Goal: Ask a question

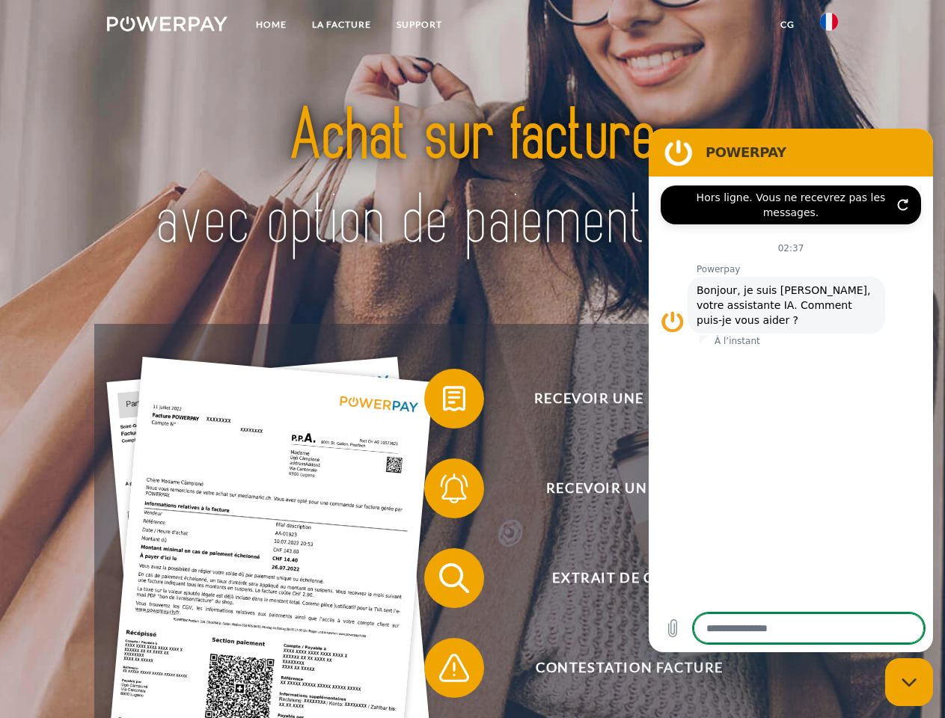
click at [167, 26] on img at bounding box center [167, 23] width 120 height 15
click at [829, 26] on img at bounding box center [829, 22] width 18 height 18
click at [787, 25] on link "CG" at bounding box center [787, 24] width 40 height 27
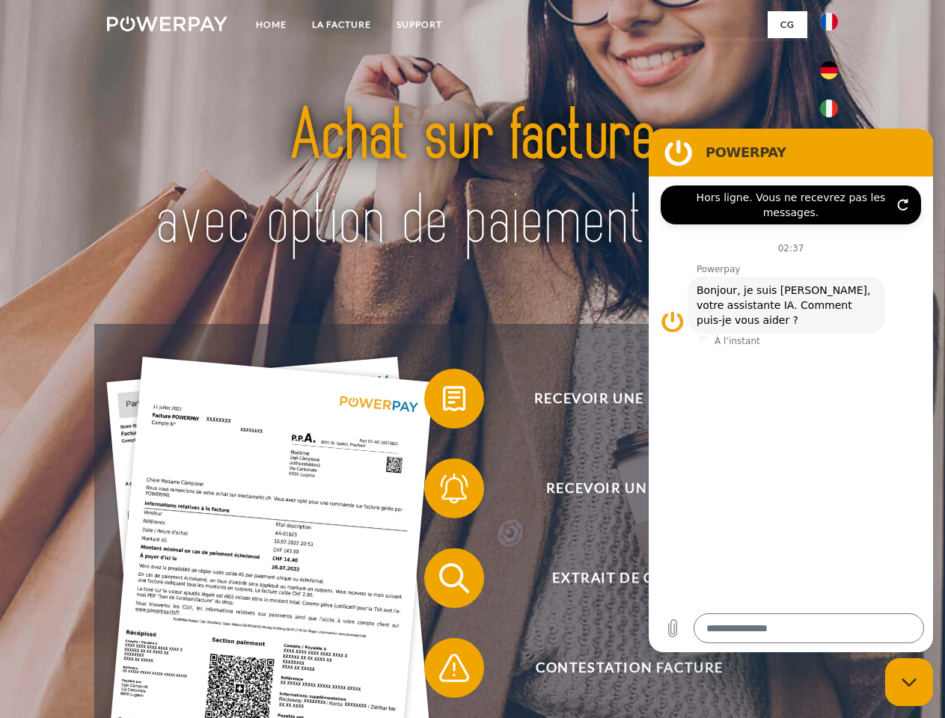
click at [443, 402] on span at bounding box center [431, 398] width 75 height 75
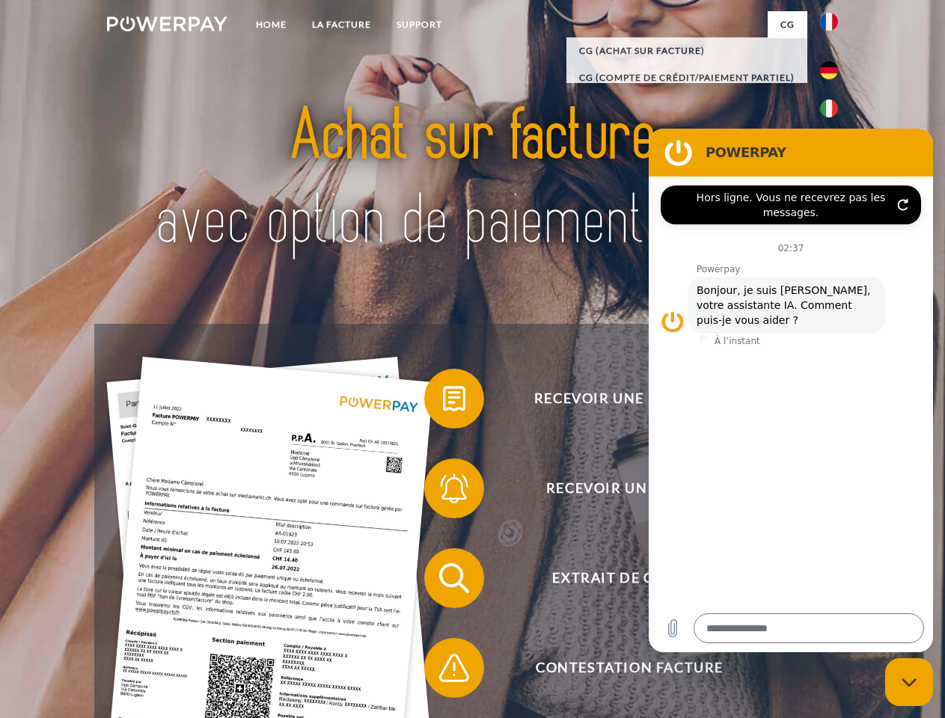
click at [443, 491] on div "Recevoir une facture ? Recevoir un rappel? Extrait de compte retour" at bounding box center [471, 623] width 755 height 598
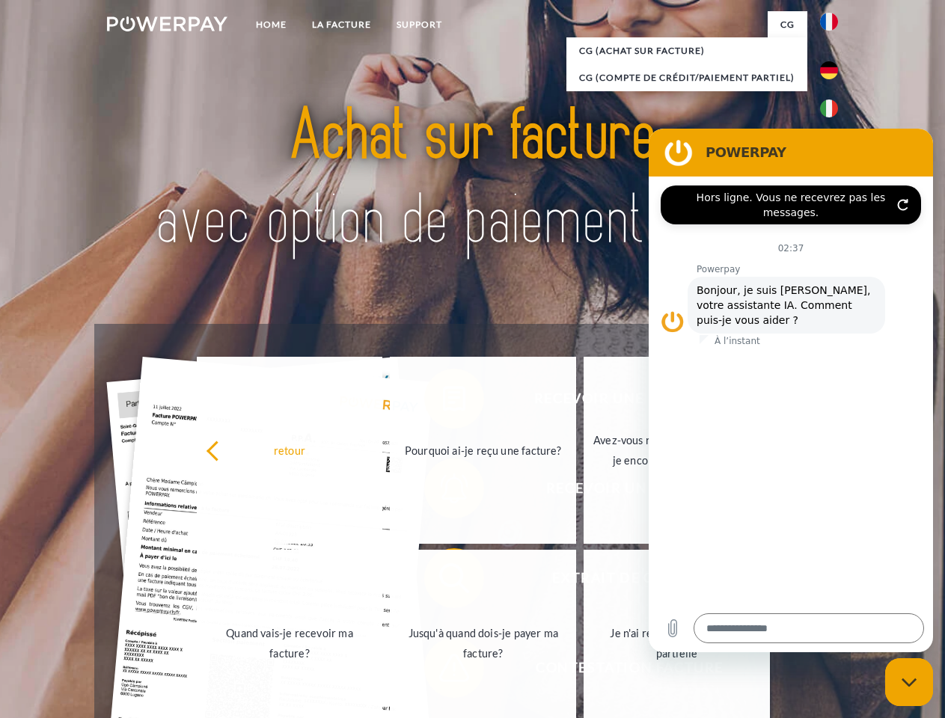
click at [443, 581] on link "Jusqu'à quand dois-je payer ma facture?" at bounding box center [483, 643] width 186 height 187
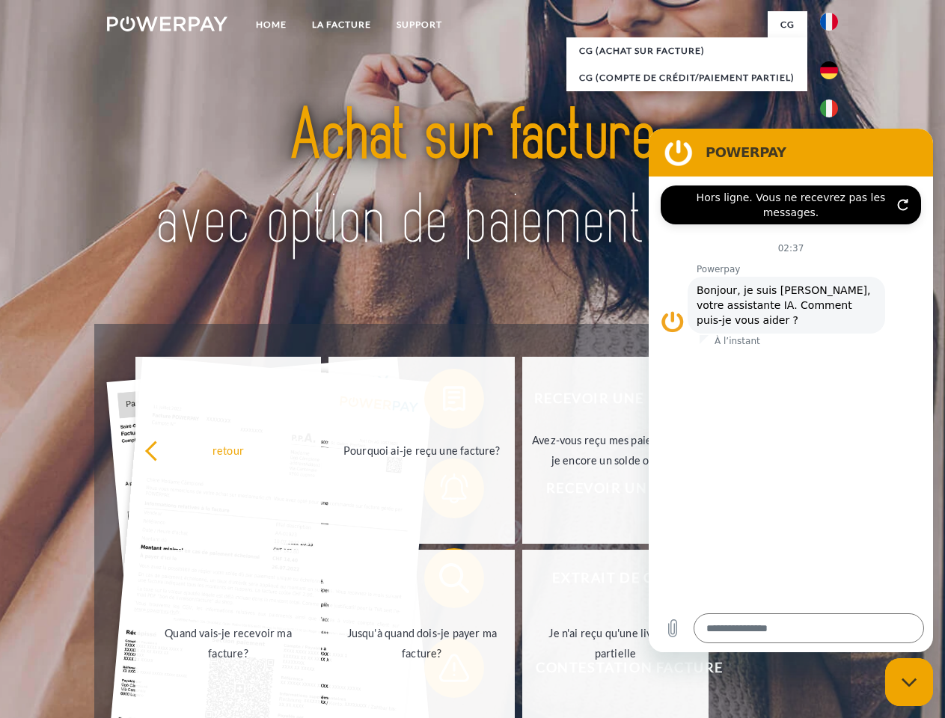
click at [443, 671] on span at bounding box center [431, 668] width 75 height 75
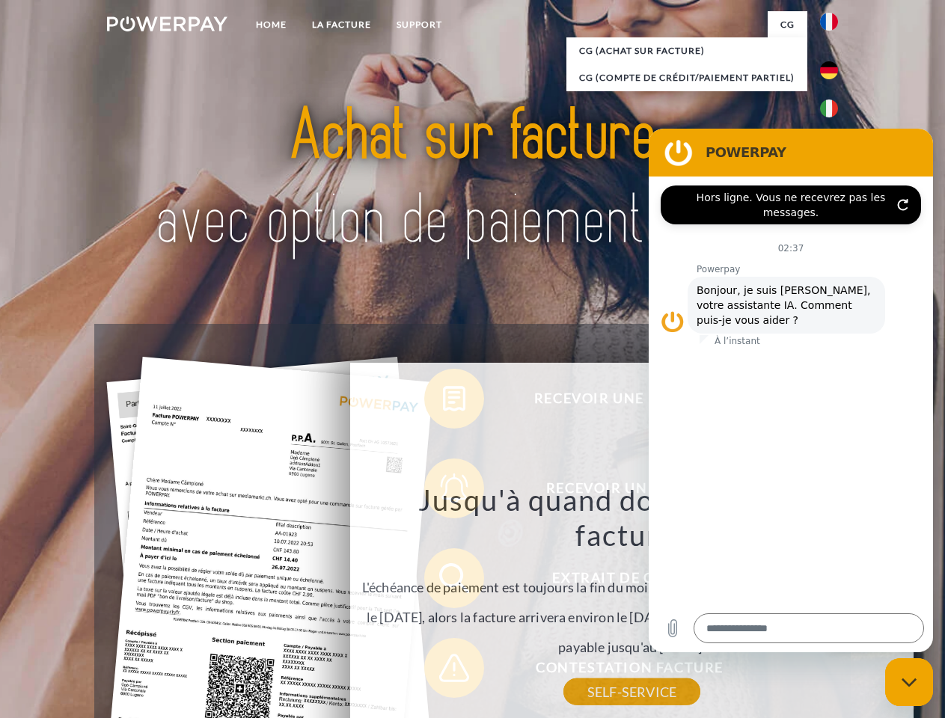
click at [909, 682] on icon "Fermer la fenêtre de messagerie" at bounding box center [909, 683] width 16 height 10
type textarea "*"
